Goal: Find specific page/section: Find specific page/section

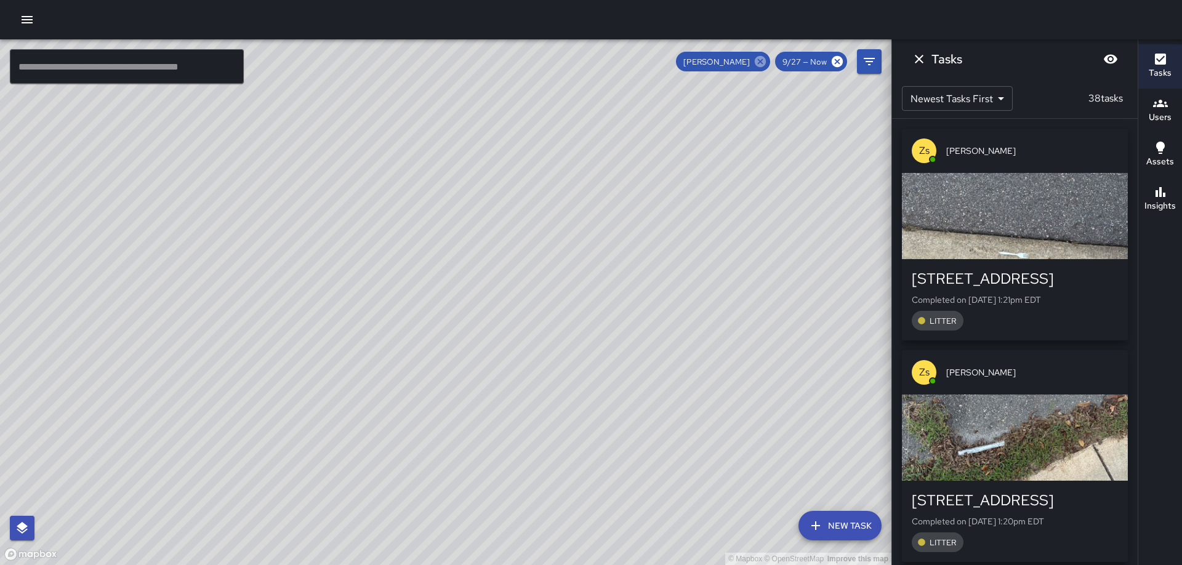
click at [762, 63] on icon at bounding box center [760, 61] width 11 height 11
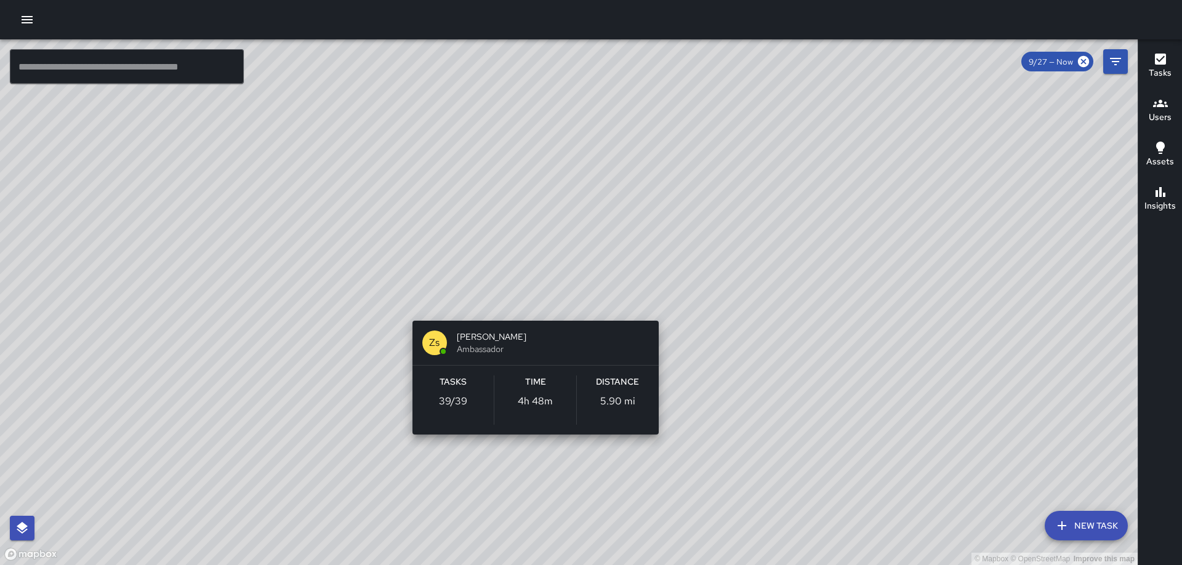
click at [530, 303] on div "© Mapbox © OpenStreetMap Improve this map Zs [PERSON_NAME] Ambassador Tasks 39 …" at bounding box center [569, 302] width 1138 height 526
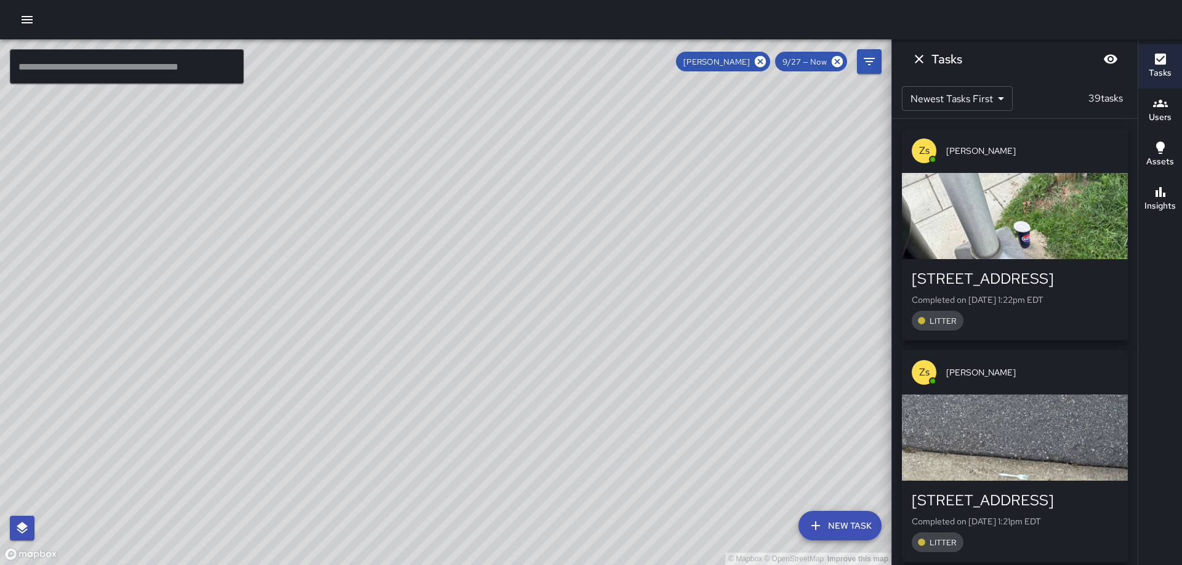
drag, startPoint x: 432, startPoint y: 419, endPoint x: 437, endPoint y: 323, distance: 95.5
click at [437, 323] on div "© Mapbox © OpenStreetMap Improve this map" at bounding box center [445, 302] width 891 height 526
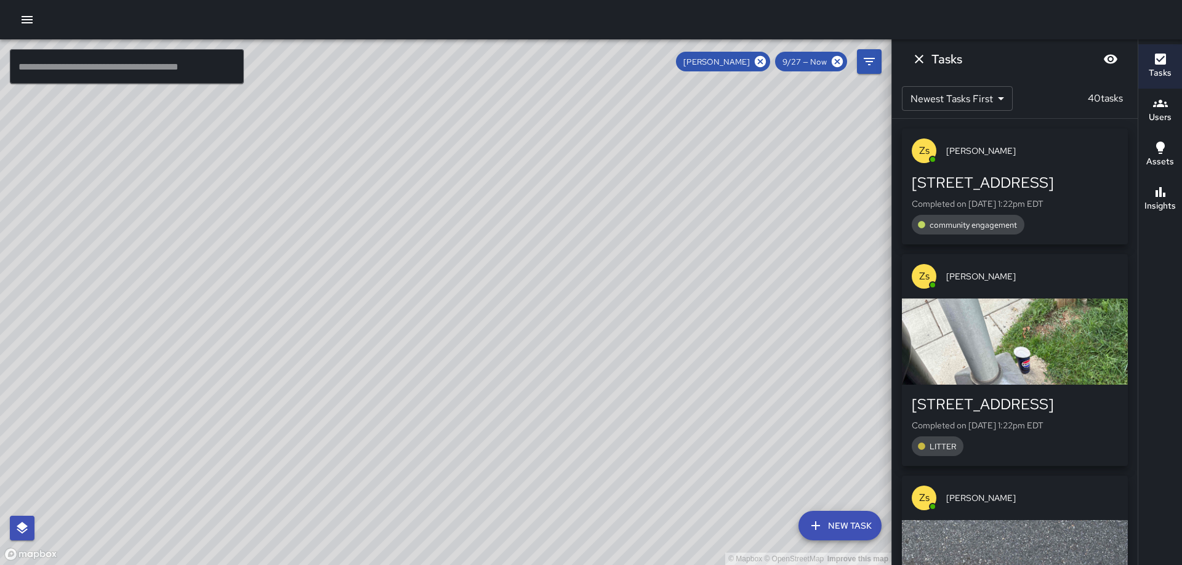
drag, startPoint x: 437, startPoint y: 323, endPoint x: 440, endPoint y: 337, distance: 14.4
click at [440, 337] on div "© Mapbox © OpenStreetMap Improve this map" at bounding box center [445, 302] width 891 height 526
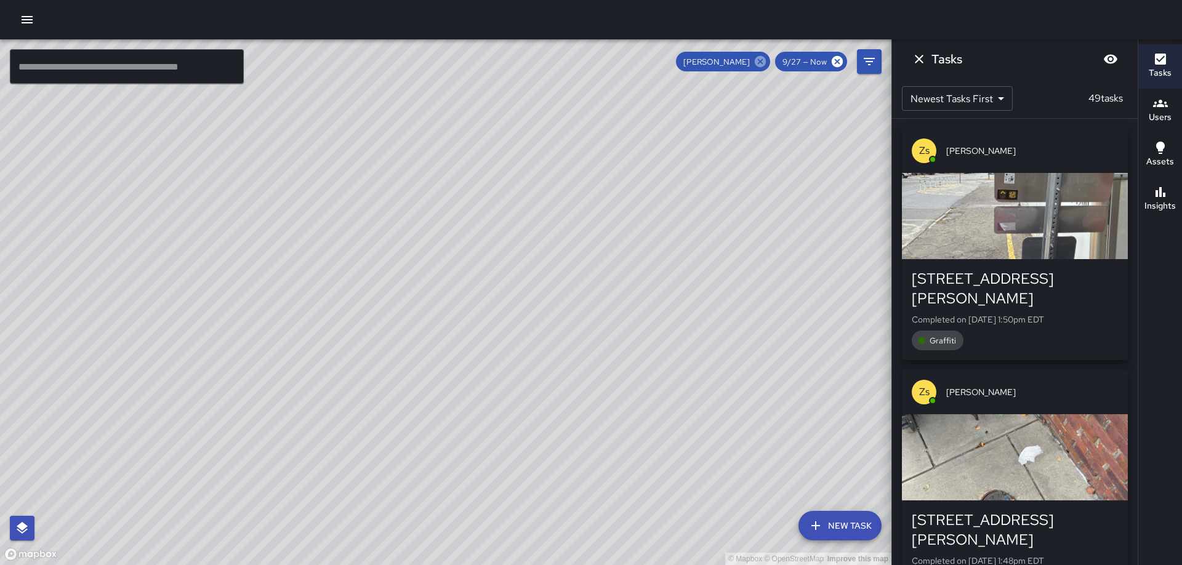
click at [762, 62] on icon at bounding box center [760, 62] width 14 height 14
drag, startPoint x: 607, startPoint y: 360, endPoint x: 624, endPoint y: 219, distance: 141.4
click at [624, 219] on div "© Mapbox © OpenStreetMap Improve this map" at bounding box center [445, 302] width 891 height 526
drag, startPoint x: 603, startPoint y: 223, endPoint x: 561, endPoint y: 297, distance: 85.4
click at [561, 297] on div "© Mapbox © OpenStreetMap Improve this map" at bounding box center [445, 302] width 891 height 526
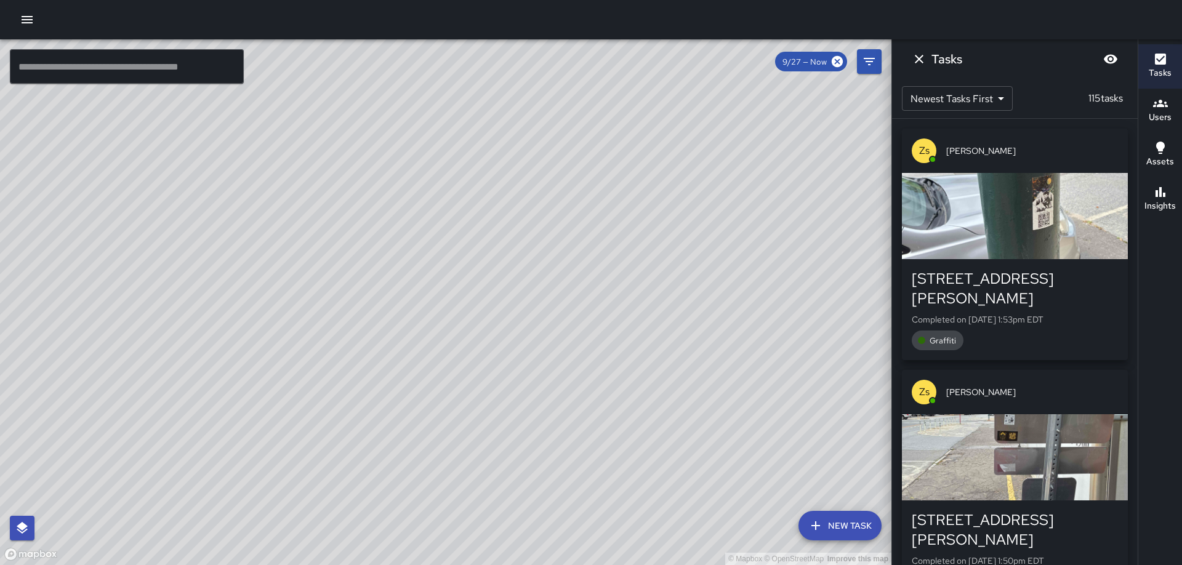
drag, startPoint x: 559, startPoint y: 494, endPoint x: 539, endPoint y: 355, distance: 141.1
click at [539, 355] on div "© Mapbox © OpenStreetMap Improve this map" at bounding box center [445, 302] width 891 height 526
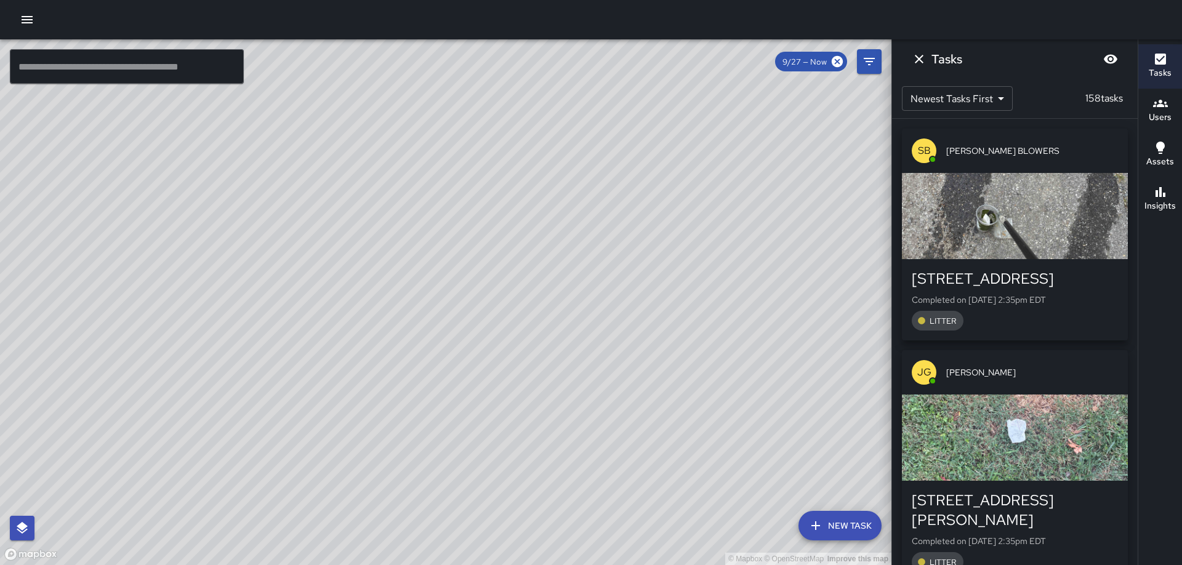
drag, startPoint x: 621, startPoint y: 143, endPoint x: 642, endPoint y: 617, distance: 474.5
click at [642, 564] on html "© Mapbox © OpenStreetMap Improve this map ​ New Task 9/27 — Now Map Layers Task…" at bounding box center [591, 282] width 1182 height 565
drag, startPoint x: 520, startPoint y: 166, endPoint x: 573, endPoint y: 564, distance: 401.8
click at [574, 564] on html "© Mapbox © OpenStreetMap Improve this map ​ New Task 9/27 — Now Map Layers Task…" at bounding box center [591, 282] width 1182 height 565
